Goal: Information Seeking & Learning: Learn about a topic

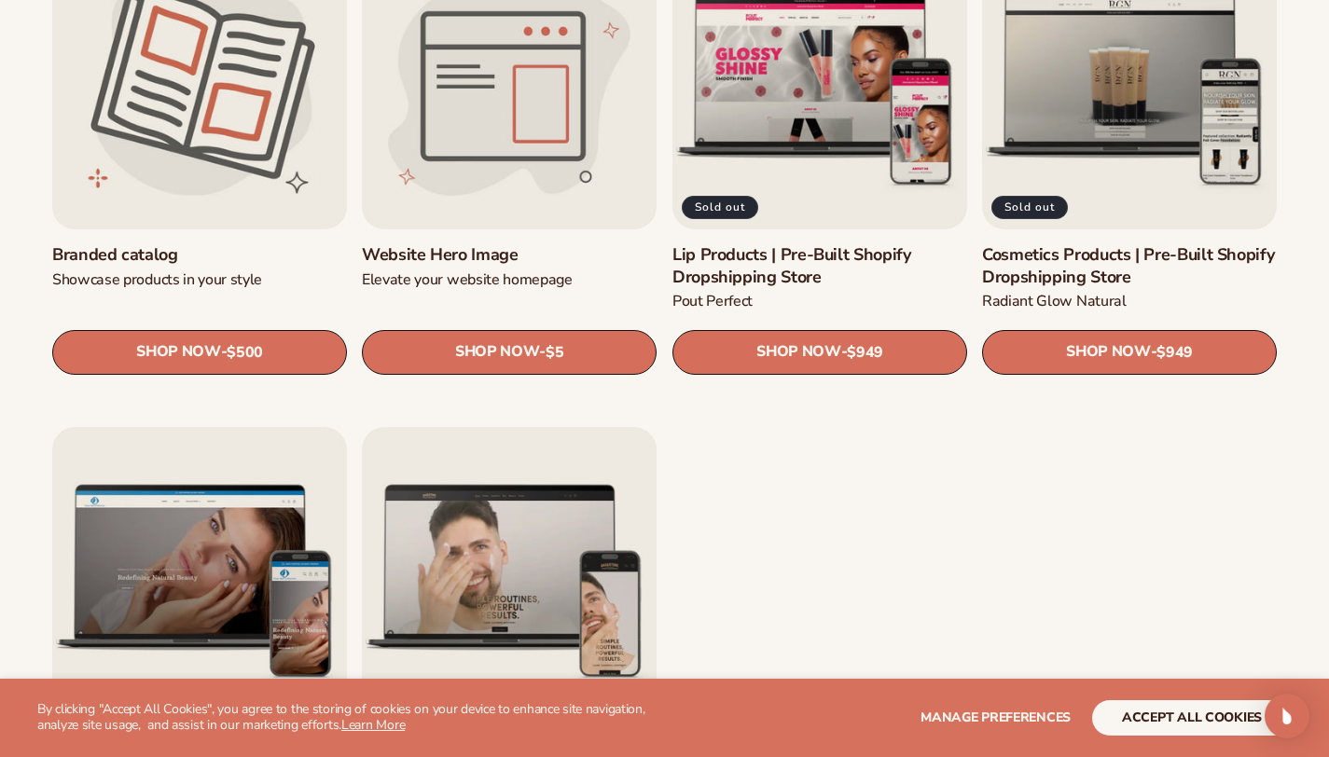
scroll to position [2157, 0]
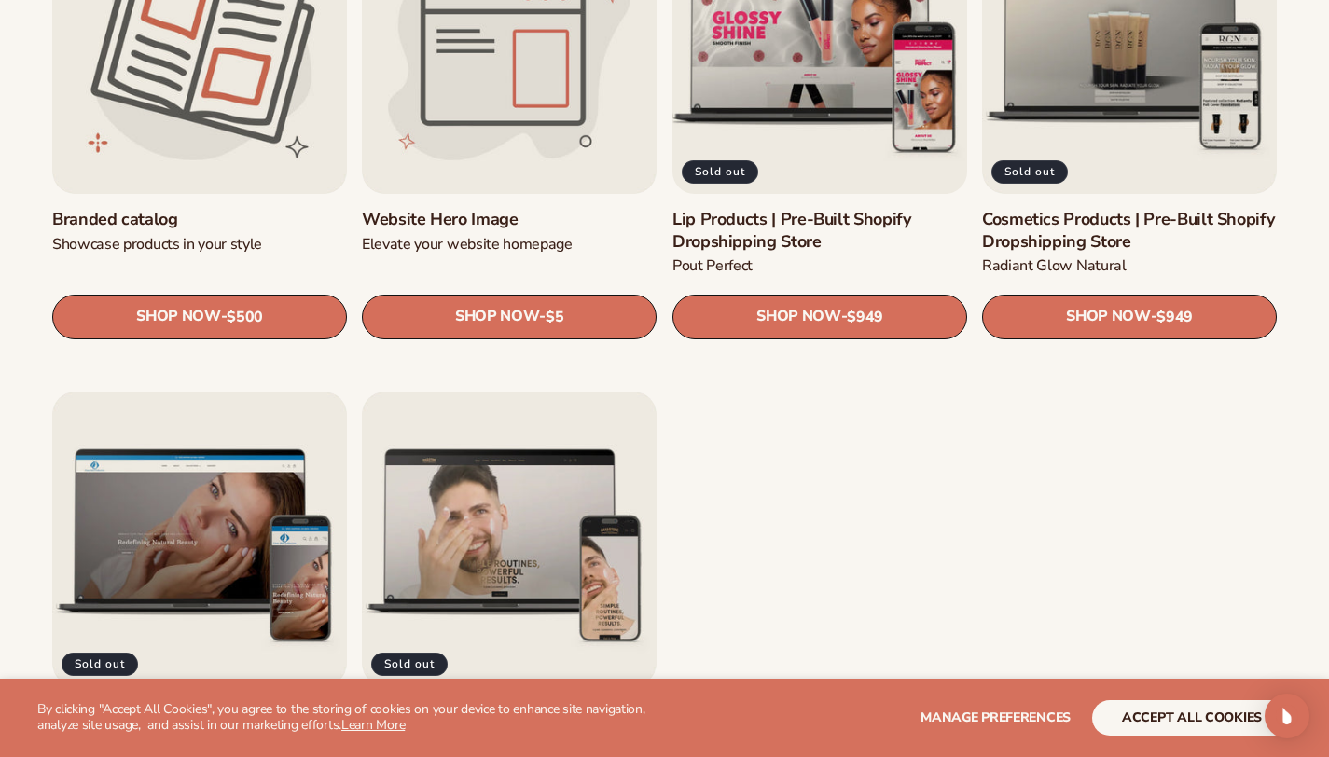
click at [807, 209] on link "Lip Products | Pre-Built Shopify Dropshipping Store" at bounding box center [819, 231] width 295 height 44
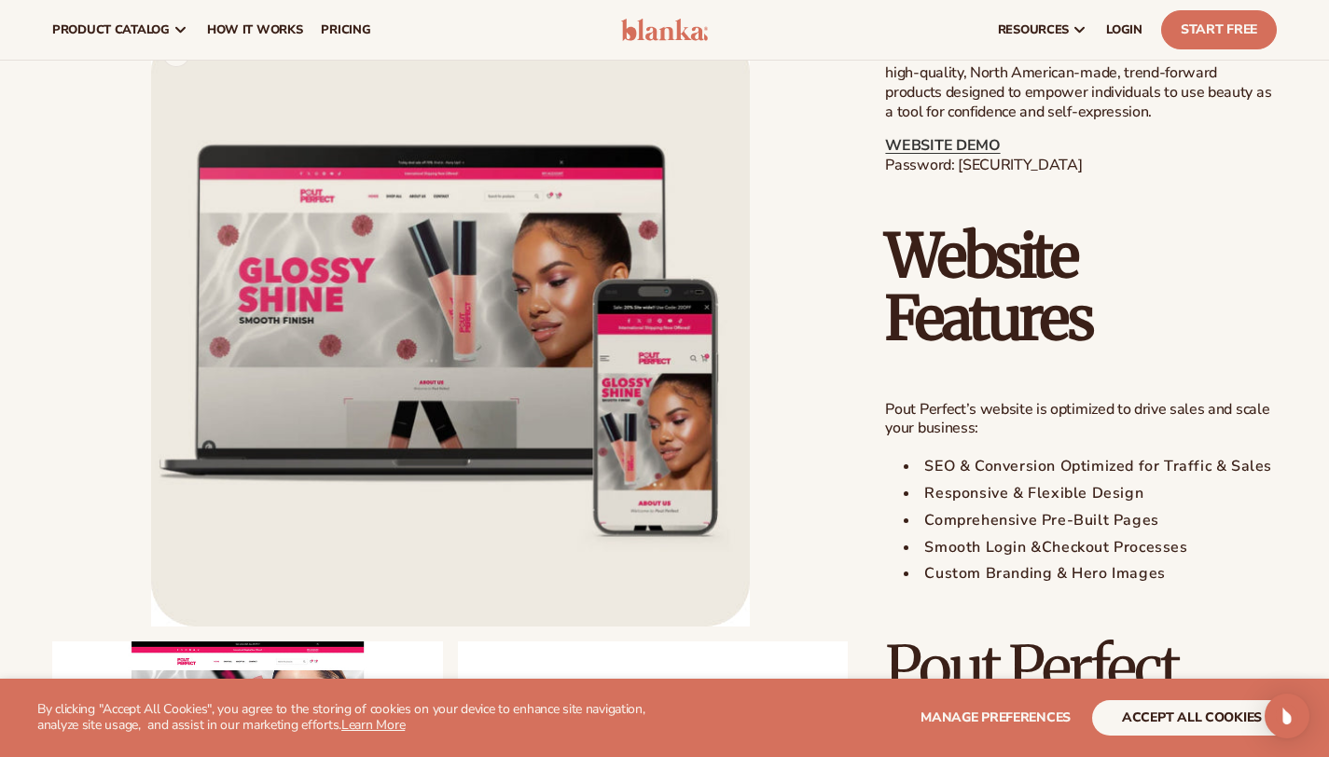
scroll to position [969, 0]
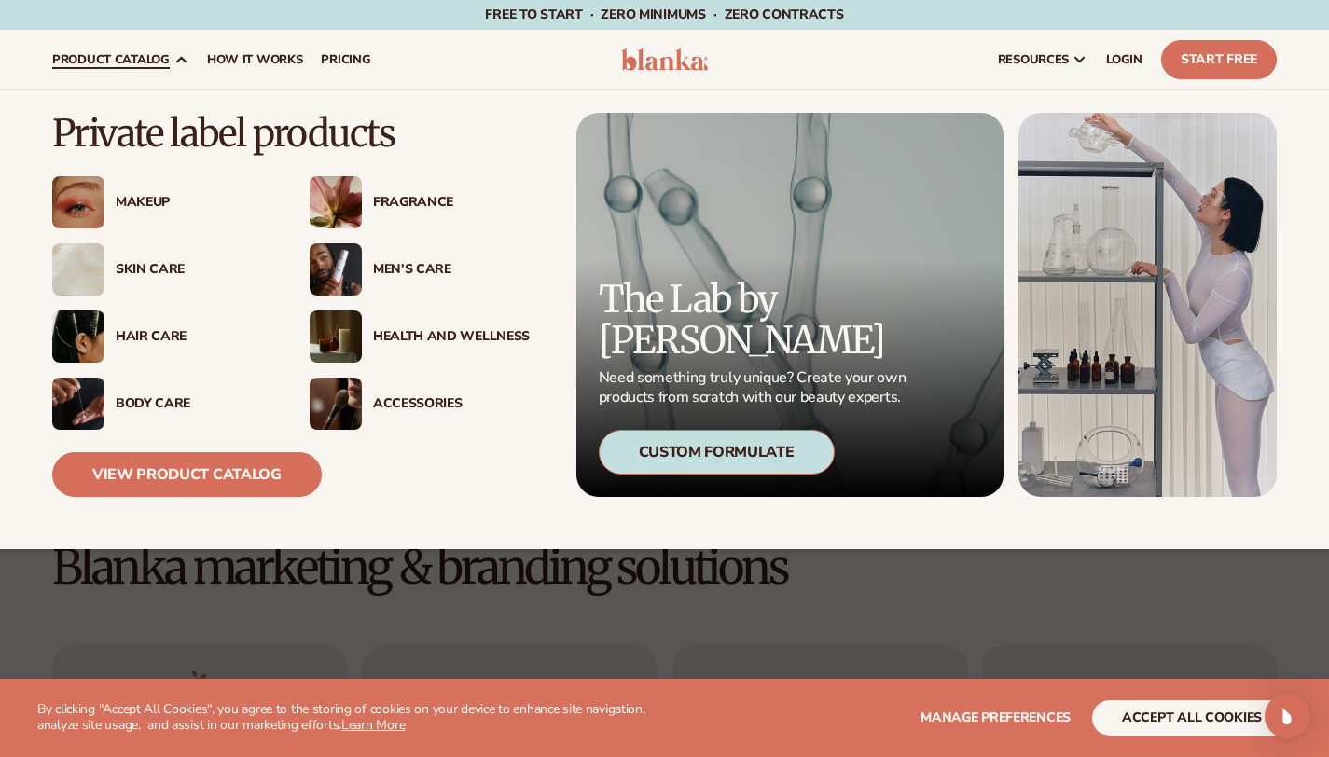
click at [127, 224] on div "Makeup" at bounding box center [162, 202] width 220 height 52
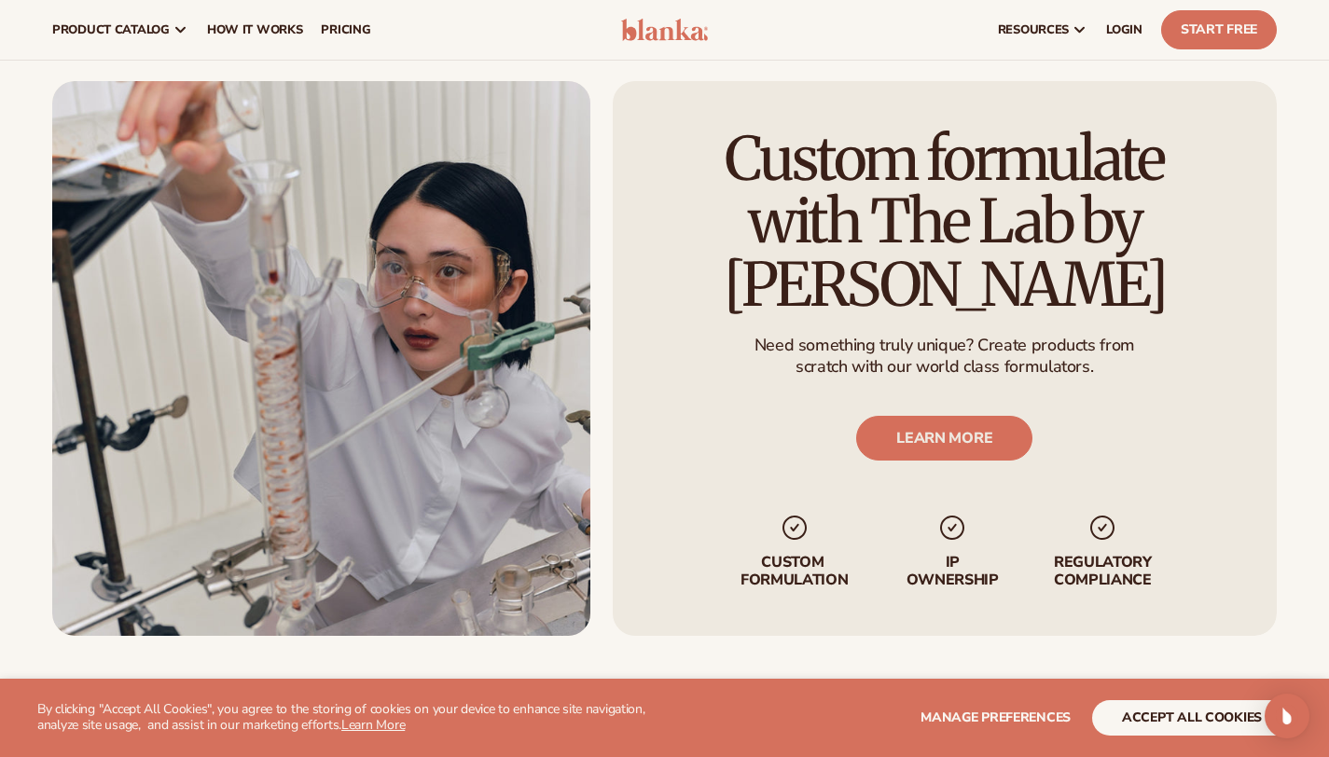
scroll to position [2178, 0]
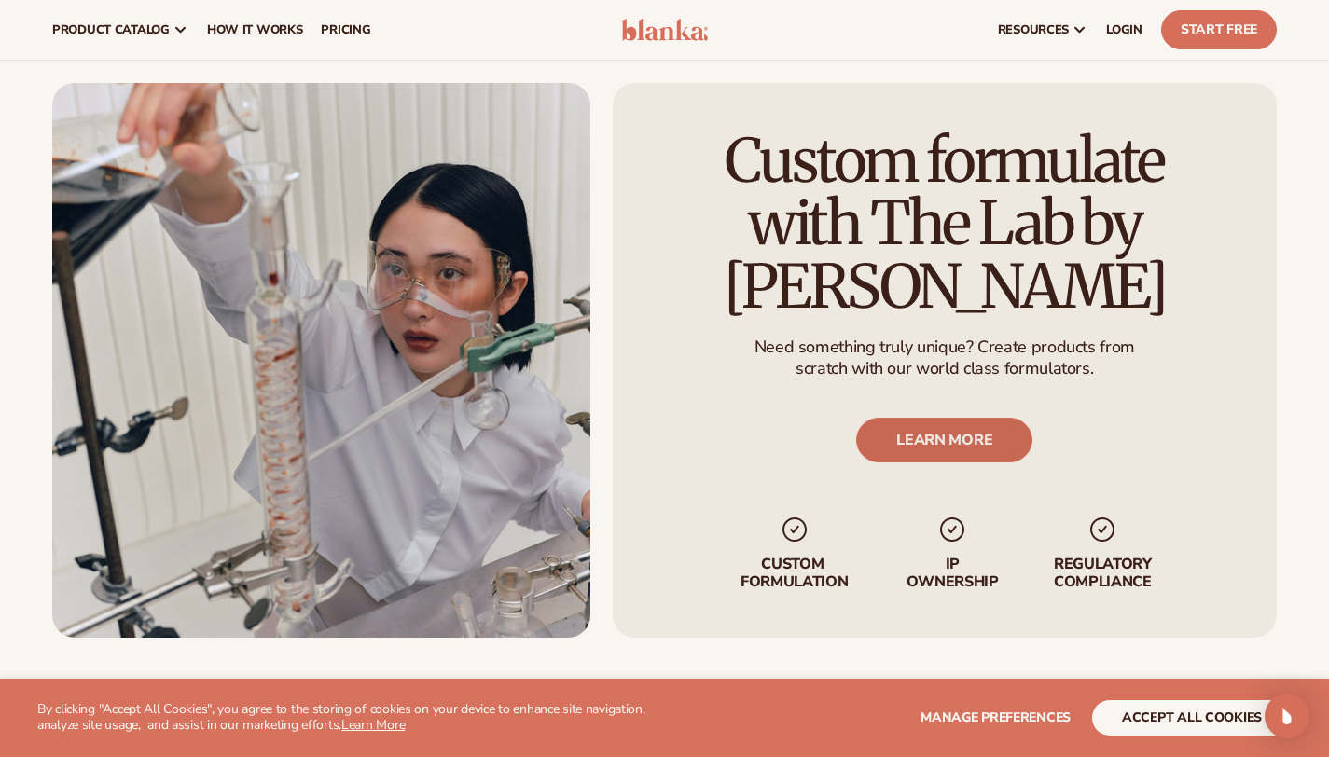
click at [940, 458] on link "LEARN MORE" at bounding box center [945, 440] width 176 height 45
